Goal: Information Seeking & Learning: Learn about a topic

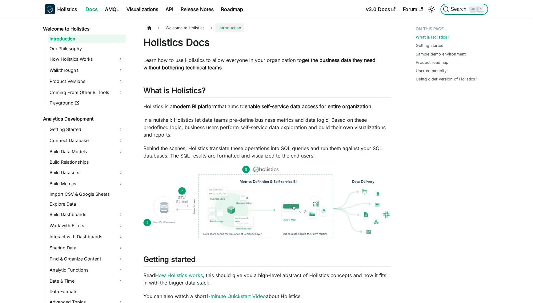
click at [458, 14] on button "Search K" at bounding box center [465, 9] width 48 height 11
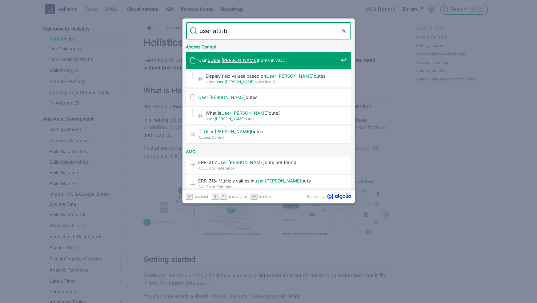
type input "user attribu"
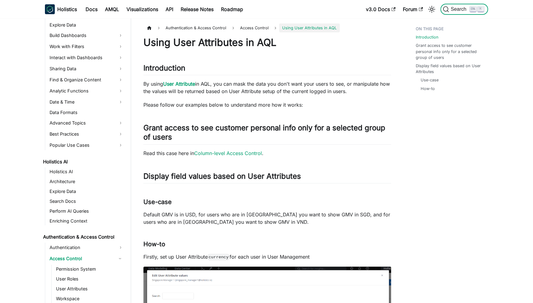
scroll to position [196, 0]
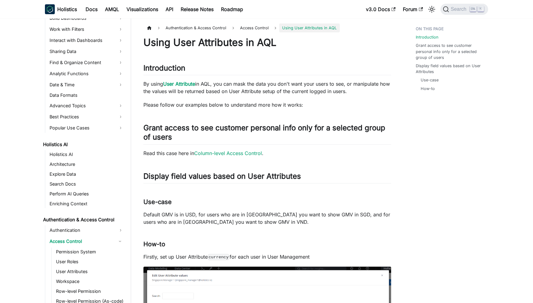
click at [190, 81] on link "User Attribute" at bounding box center [179, 84] width 32 height 6
click at [188, 82] on link "User Attribute" at bounding box center [179, 84] width 32 height 6
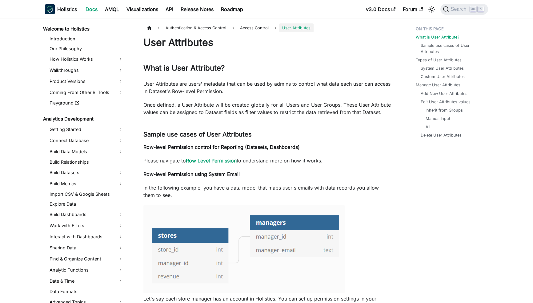
scroll to position [225, 0]
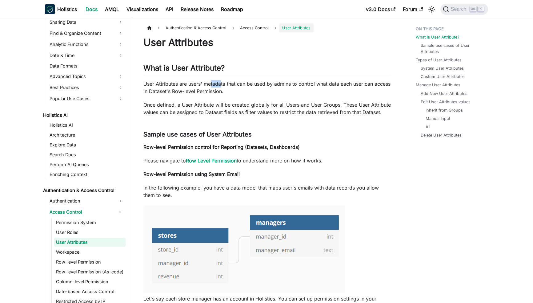
drag, startPoint x: 212, startPoint y: 85, endPoint x: 311, endPoint y: 88, distance: 99.2
click at [311, 88] on p "User Attributes are users' metadata that can be used by admins to control what …" at bounding box center [268, 87] width 248 height 15
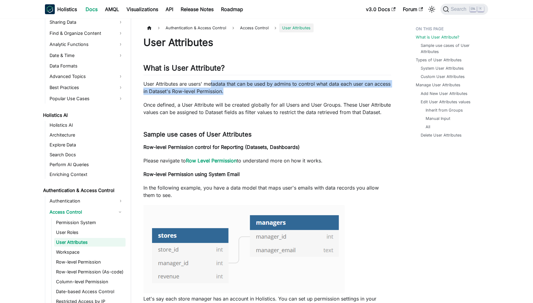
click at [316, 88] on p "User Attributes are users' metadata that can be used by admins to control what …" at bounding box center [268, 87] width 248 height 15
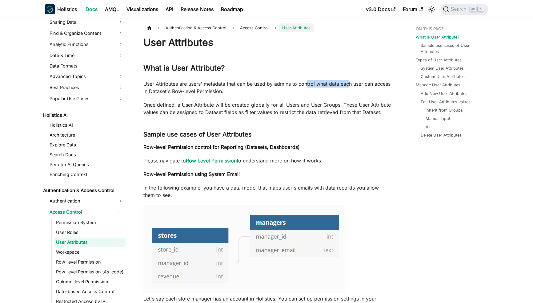
drag, startPoint x: 308, startPoint y: 86, endPoint x: 357, endPoint y: 88, distance: 48.7
click at [356, 87] on p "User Attributes are users' metadata that can be used by admins to control what …" at bounding box center [268, 87] width 248 height 15
click at [357, 88] on p "User Attributes are users' metadata that can be used by admins to control what …" at bounding box center [268, 87] width 248 height 15
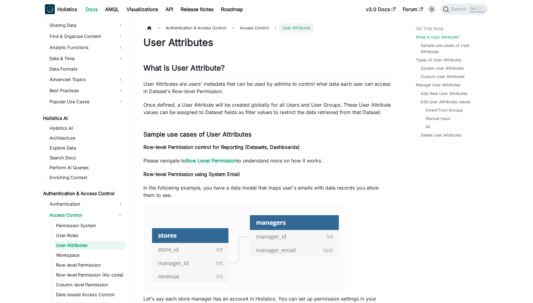
scroll to position [225, 0]
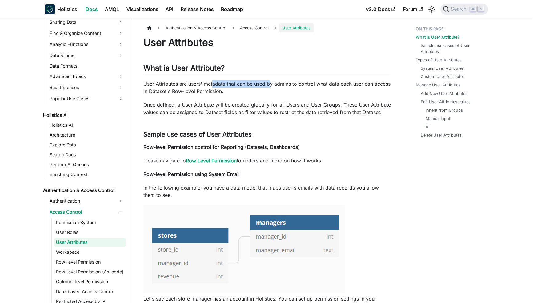
drag, startPoint x: 221, startPoint y: 81, endPoint x: 289, endPoint y: 87, distance: 67.7
click at [285, 86] on p "User Attributes are users' metadata that can be used by admins to control what …" at bounding box center [268, 87] width 248 height 15
click at [289, 87] on p "User Attributes are users' metadata that can be used by admins to control what …" at bounding box center [268, 87] width 248 height 15
drag, startPoint x: 273, startPoint y: 83, endPoint x: 306, endPoint y: 84, distance: 32.6
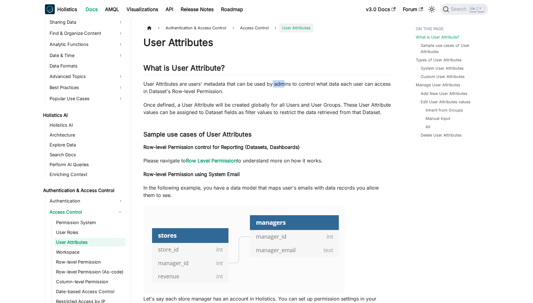
click at [304, 84] on p "User Attributes are users' metadata that can be used by admins to control what …" at bounding box center [268, 87] width 248 height 15
click at [308, 84] on p "User Attributes are users' metadata that can be used by admins to control what …" at bounding box center [268, 87] width 248 height 15
drag, startPoint x: 277, startPoint y: 87, endPoint x: 298, endPoint y: 88, distance: 21.6
click at [289, 87] on p "User Attributes are users' metadata that can be used by admins to control what …" at bounding box center [268, 87] width 248 height 15
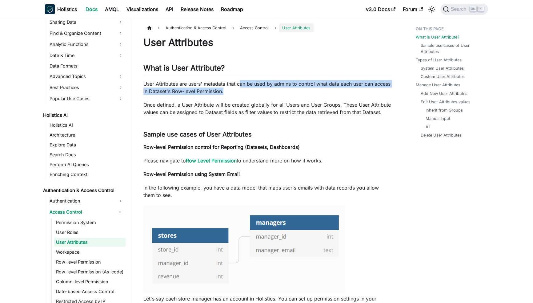
click at [299, 88] on p "User Attributes are users' metadata that can be used by admins to control what …" at bounding box center [268, 87] width 248 height 15
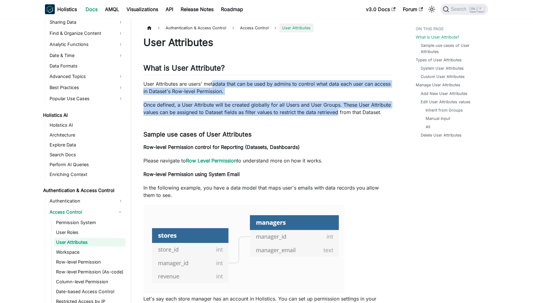
drag, startPoint x: 235, startPoint y: 86, endPoint x: 342, endPoint y: 113, distance: 109.9
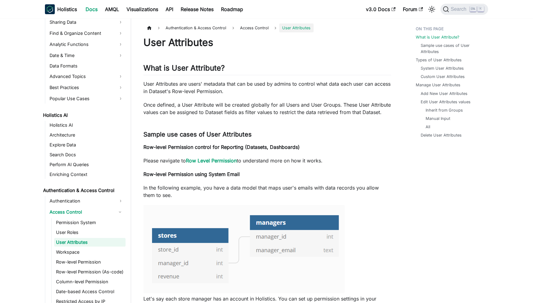
click at [342, 113] on p "Once defined, a User Attribute will be created globally for all Users and User …" at bounding box center [268, 108] width 248 height 15
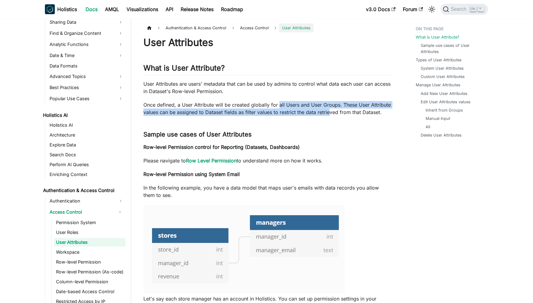
drag, startPoint x: 330, startPoint y: 111, endPoint x: 345, endPoint y: 111, distance: 15.1
click at [337, 111] on p "Once defined, a User Attribute will be created globally for all Users and User …" at bounding box center [268, 108] width 248 height 15
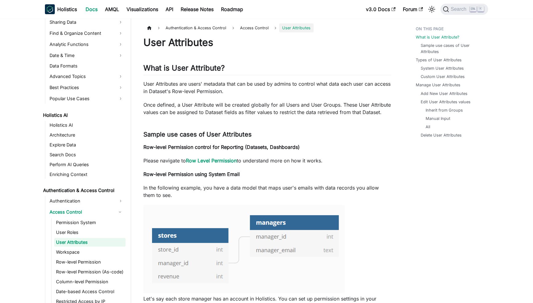
click at [345, 111] on p "Once defined, a User Attribute will be created globally for all Users and User …" at bounding box center [268, 108] width 248 height 15
click at [342, 111] on p "Once defined, a User Attribute will be created globally for all Users and User …" at bounding box center [268, 108] width 248 height 15
